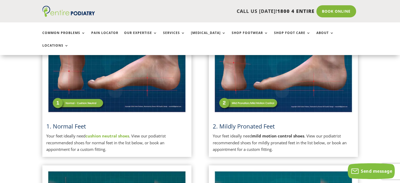
scroll to position [143, 0]
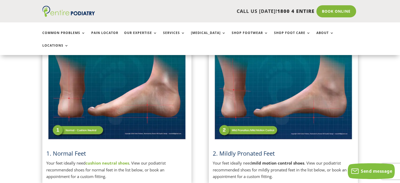
click at [95, 160] on strong "cushion neutral shoes" at bounding box center [108, 162] width 44 height 5
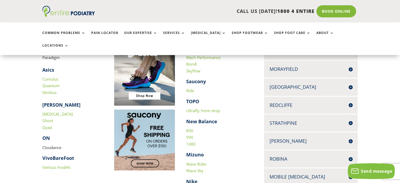
scroll to position [210, 0]
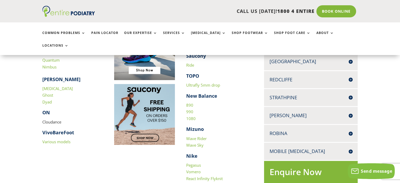
click at [66, 139] on link "Various models" at bounding box center [56, 141] width 28 height 5
click at [192, 162] on link "Pegasus" at bounding box center [193, 164] width 15 height 5
